Goal: Register for event/course

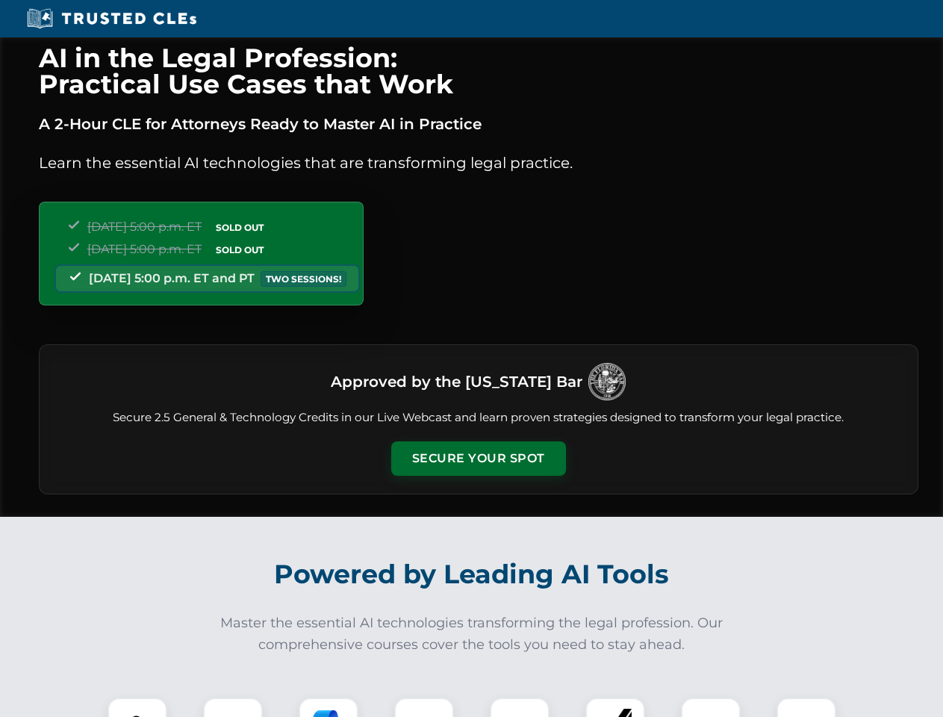
click at [478, 459] on button "Secure Your Spot" at bounding box center [478, 458] width 175 height 34
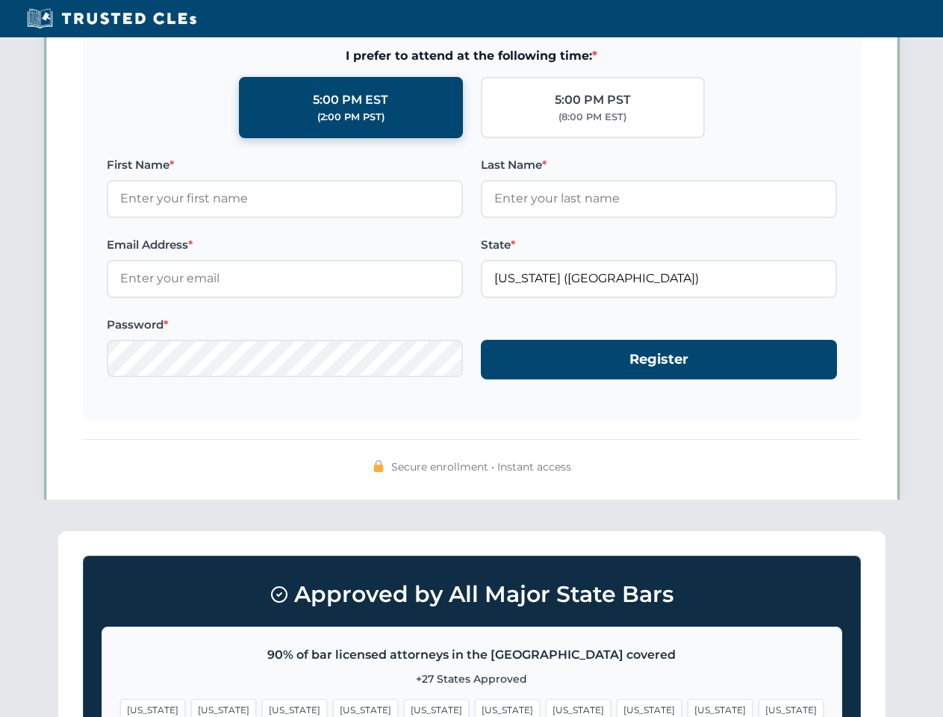
click at [546, 707] on span "[US_STATE]" at bounding box center [578, 710] width 65 height 22
click at [688, 707] on span "[US_STATE]" at bounding box center [720, 710] width 65 height 22
